Goal: Check status

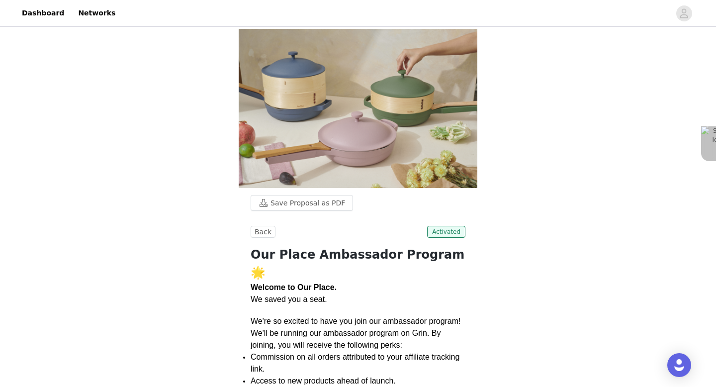
scroll to position [548, 0]
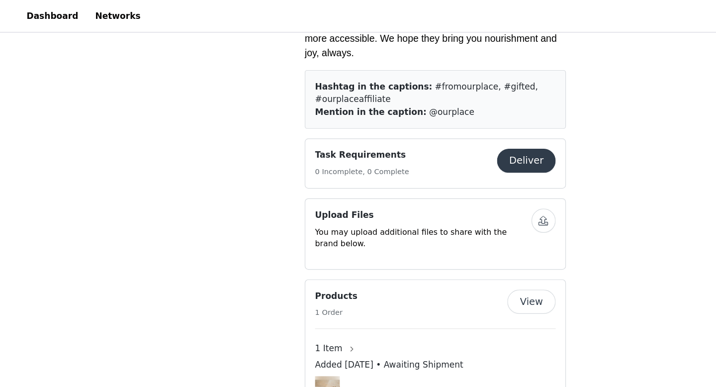
click at [444, 238] on button "View" at bounding box center [437, 248] width 40 height 20
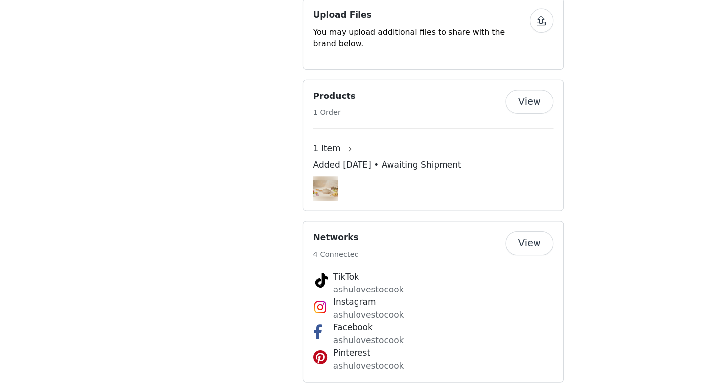
scroll to position [522, 0]
